Goal: Information Seeking & Learning: Find specific fact

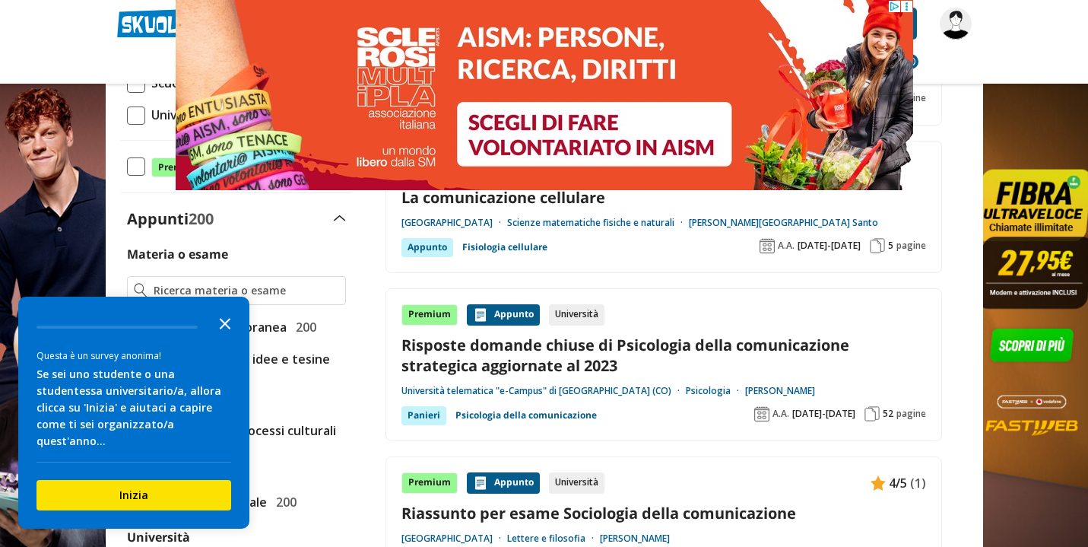
click at [225, 338] on icon "Close the survey" at bounding box center [225, 322] width 30 height 30
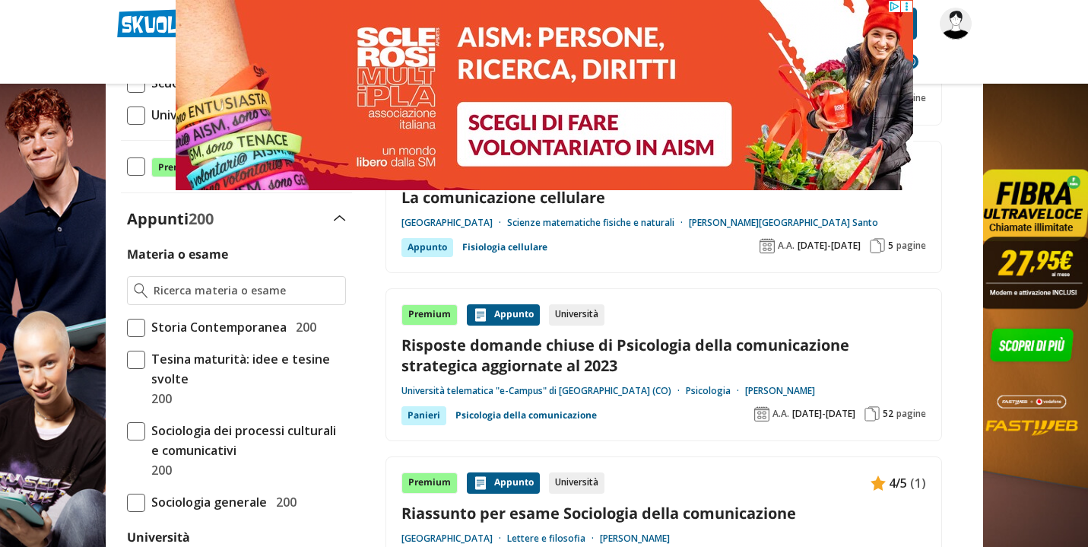
click at [907, 5] on icon at bounding box center [905, 6] width 11 height 11
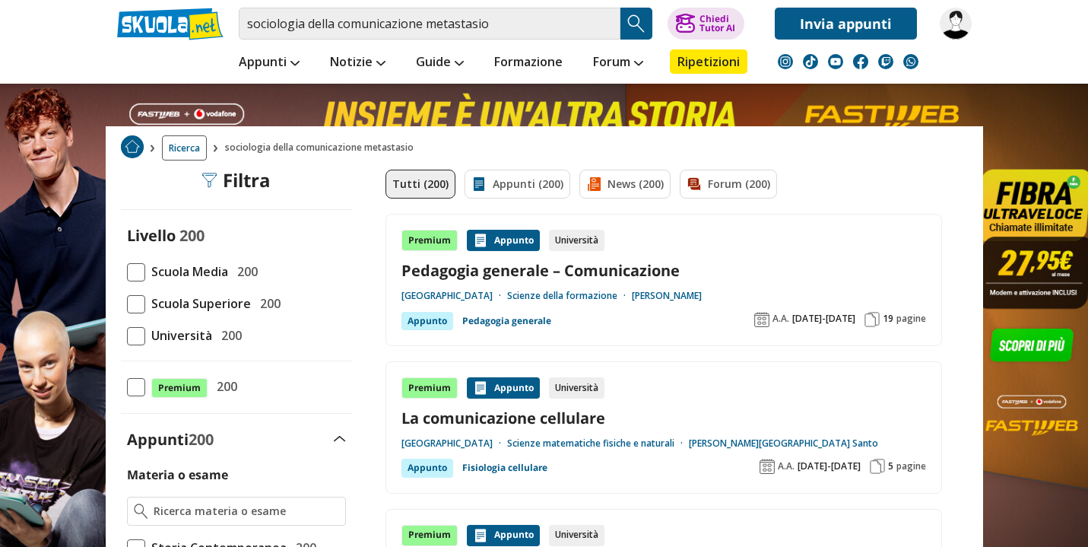
scroll to position [241, 0]
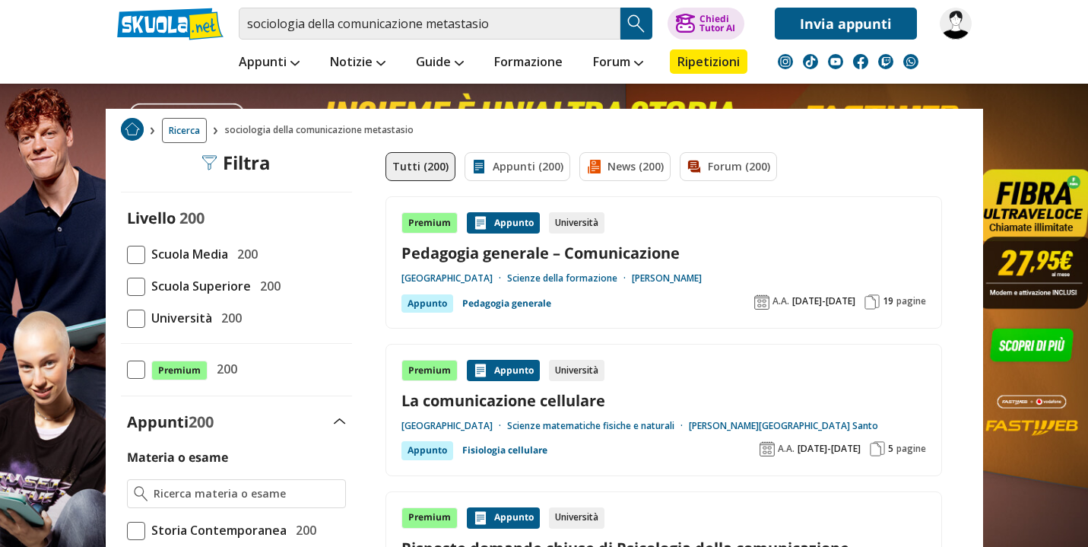
click at [150, 312] on span "Università" at bounding box center [178, 318] width 67 height 20
click at [127, 318] on input "Università 200" at bounding box center [127, 318] width 0 height 0
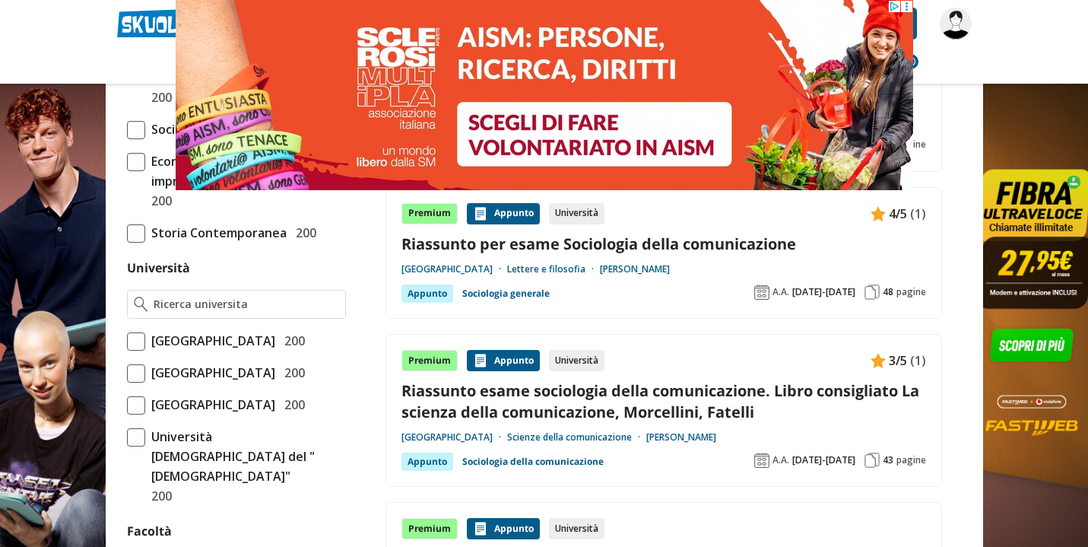
click at [135, 344] on span at bounding box center [136, 341] width 18 height 18
click at [127, 341] on input "Università degli Studi di Roma La Sapienza 200" at bounding box center [127, 341] width 0 height 0
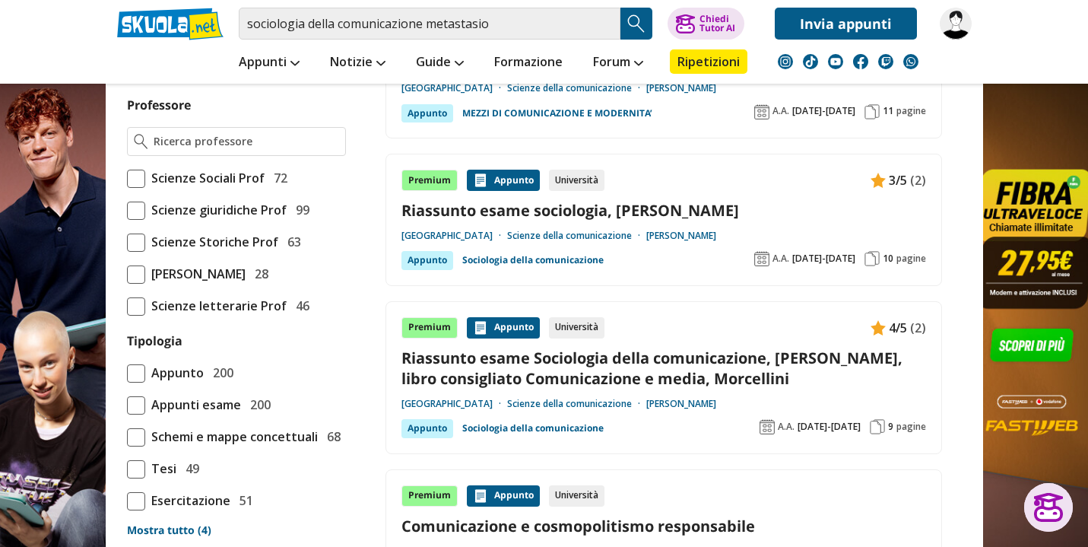
scroll to position [1077, 0]
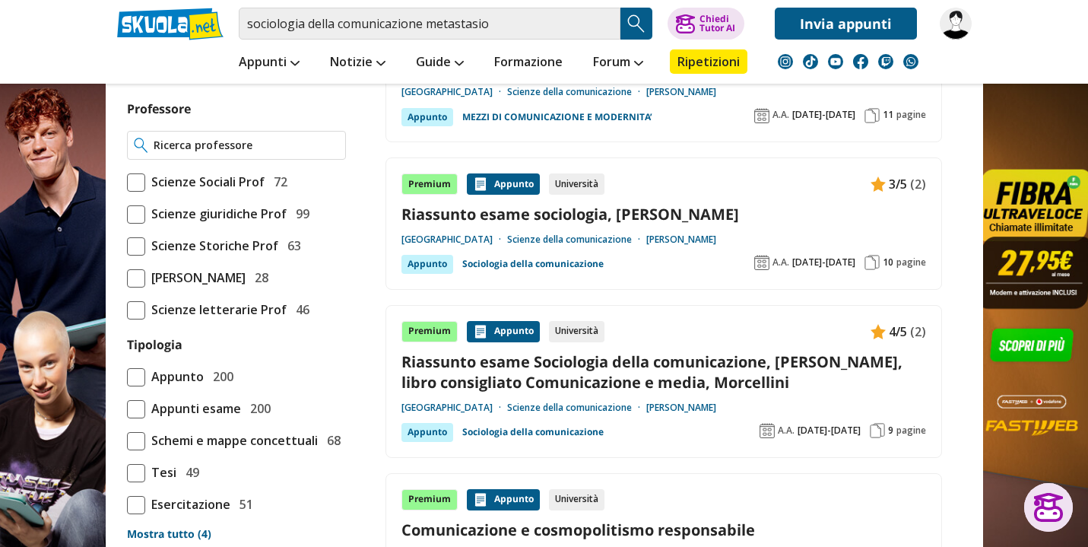
click at [177, 153] on input "Professore" at bounding box center [246, 145] width 185 height 15
click at [144, 216] on strong "Metastas" at bounding box center [160, 212] width 52 height 13
type input "Metastasio Renata"
